Goal: Task Accomplishment & Management: Use online tool/utility

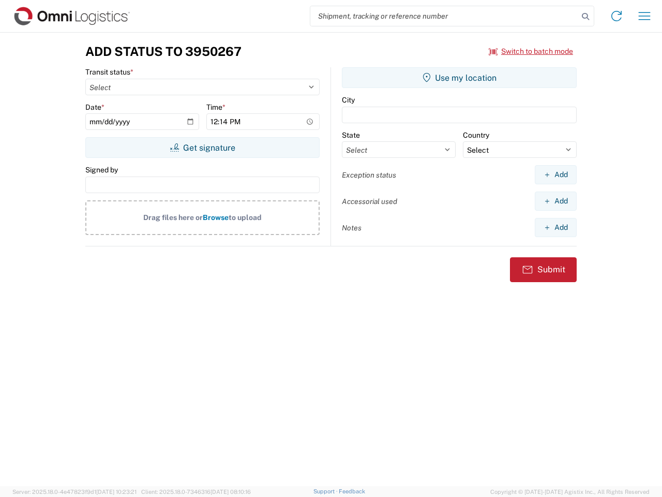
click at [445, 16] on input "search" at bounding box center [445, 16] width 268 height 20
click at [586, 17] on icon at bounding box center [586, 16] width 14 height 14
click at [617, 16] on icon at bounding box center [617, 16] width 17 height 17
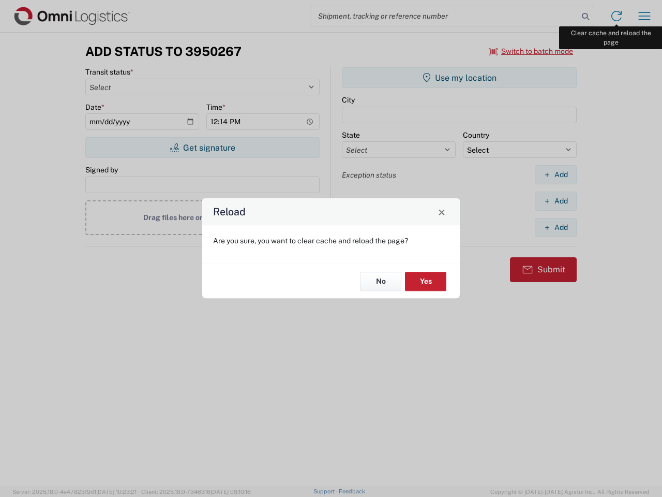
click at [645, 16] on div "Reload Are you sure, you want to clear cache and reload the page? No Yes" at bounding box center [331, 248] width 662 height 497
click at [532, 51] on div "Reload Are you sure, you want to clear cache and reload the page? No Yes" at bounding box center [331, 248] width 662 height 497
click at [202, 148] on div "Reload Are you sure, you want to clear cache and reload the page? No Yes" at bounding box center [331, 248] width 662 height 497
click at [460, 78] on div "Reload Are you sure, you want to clear cache and reload the page? No Yes" at bounding box center [331, 248] width 662 height 497
click at [556, 174] on div "Reload Are you sure, you want to clear cache and reload the page? No Yes" at bounding box center [331, 248] width 662 height 497
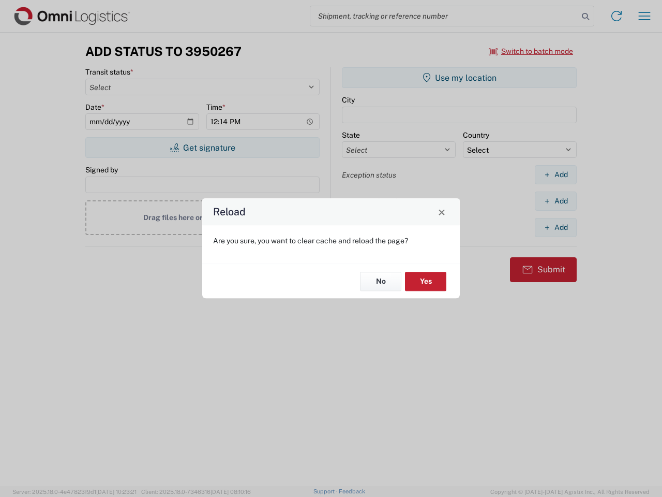
click at [556, 201] on div "Reload Are you sure, you want to clear cache and reload the page? No Yes" at bounding box center [331, 248] width 662 height 497
click at [556, 227] on div "Reload Are you sure, you want to clear cache and reload the page? No Yes" at bounding box center [331, 248] width 662 height 497
